Goal: Transaction & Acquisition: Purchase product/service

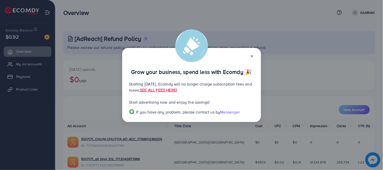
click at [250, 57] on icon at bounding box center [252, 56] width 4 height 4
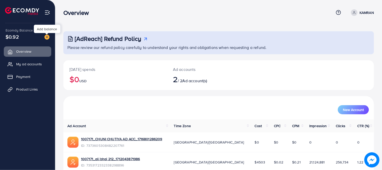
click at [49, 37] on img at bounding box center [46, 37] width 5 height 5
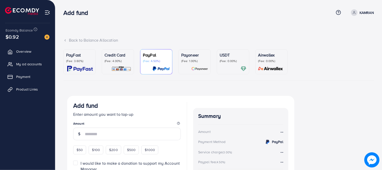
click at [238, 59] on p "(Fee: 0.00%)" at bounding box center [233, 61] width 27 height 4
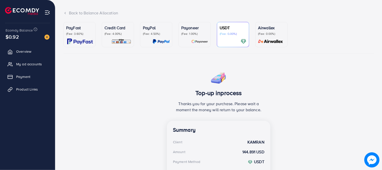
scroll to position [37, 0]
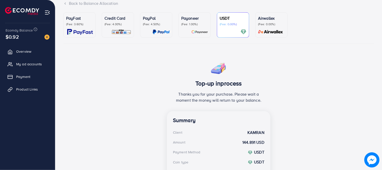
click at [117, 23] on p "(Fee: 4.00%)" at bounding box center [118, 24] width 27 height 4
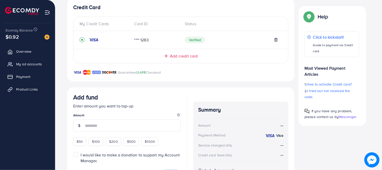
scroll to position [134, 0]
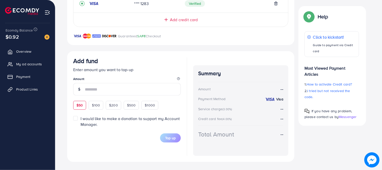
click at [83, 105] on span "$50" at bounding box center [79, 105] width 6 height 5
type input "**"
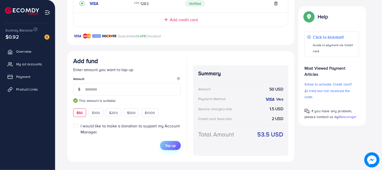
click at [168, 143] on span "Top up" at bounding box center [170, 145] width 11 height 5
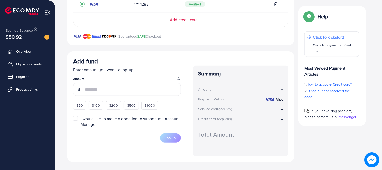
scroll to position [133, 0]
click at [29, 63] on span "My ad accounts" at bounding box center [29, 64] width 26 height 5
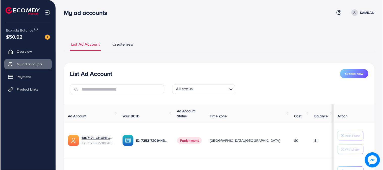
scroll to position [57, 0]
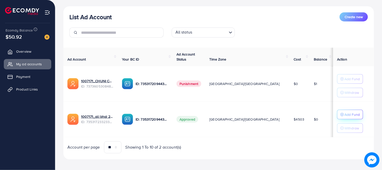
click at [344, 113] on p "Add Fund" at bounding box center [351, 115] width 15 height 6
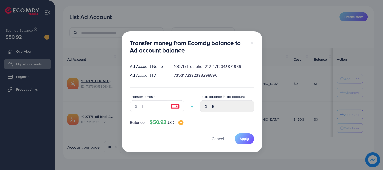
click at [178, 106] on img at bounding box center [175, 106] width 9 height 6
type input "**"
type input "*****"
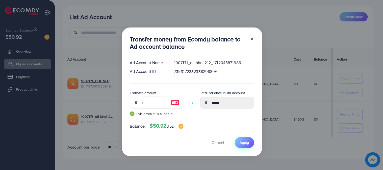
click at [240, 142] on span "Apply" at bounding box center [244, 142] width 9 height 5
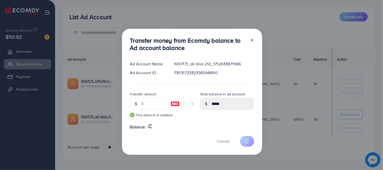
type input "*"
